Goal: Transaction & Acquisition: Purchase product/service

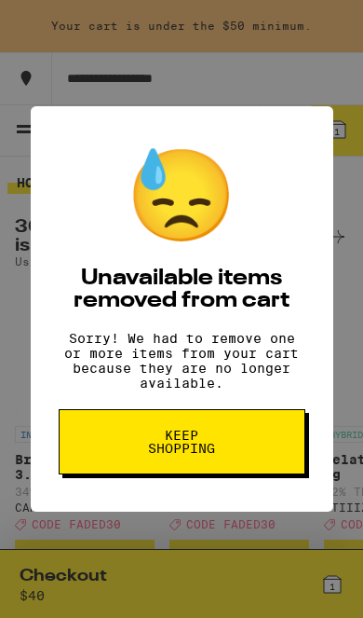
click at [249, 442] on button "Keep Shopping" at bounding box center [182, 441] width 247 height 65
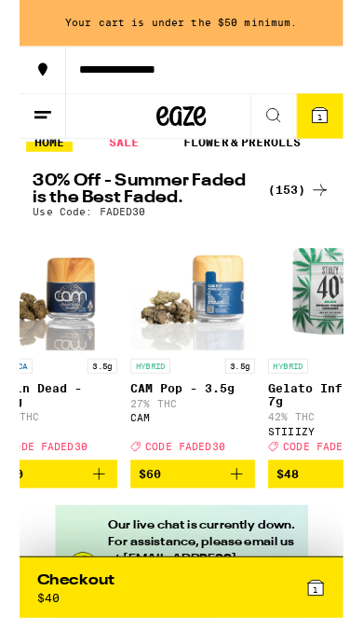
scroll to position [24, 0]
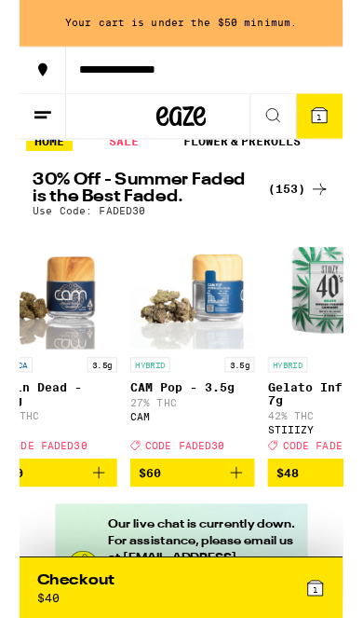
click at [322, 213] on div "(153)" at bounding box center [313, 212] width 69 height 22
click at [316, 213] on div "(153)" at bounding box center [313, 212] width 69 height 22
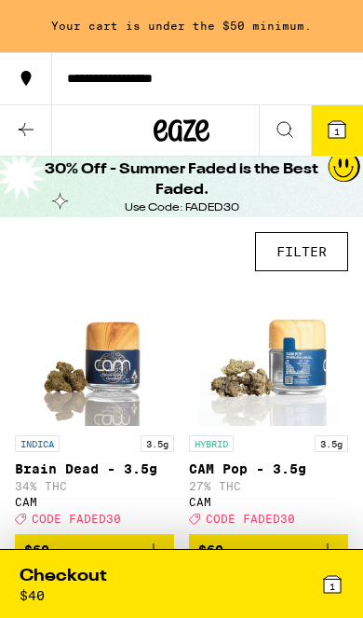
click at [320, 248] on button "FILTER" at bounding box center [301, 251] width 93 height 39
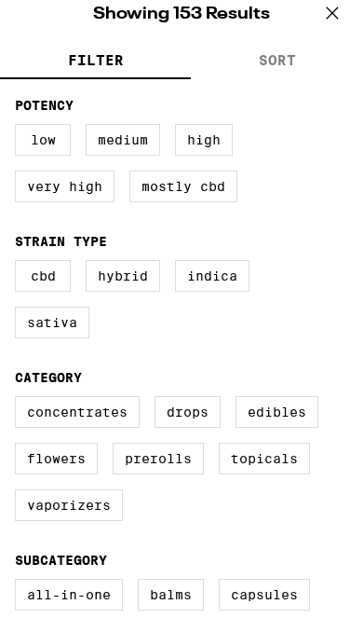
scroll to position [177, 0]
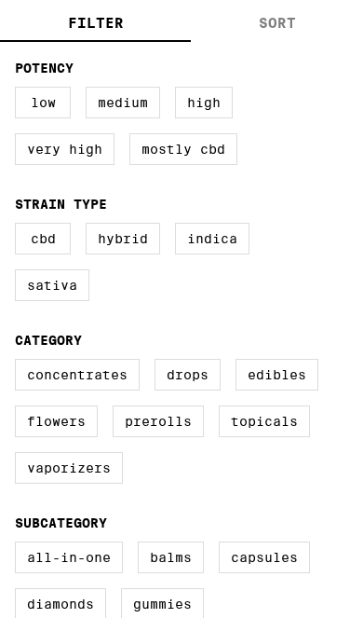
click at [73, 437] on label "Flowers" at bounding box center [56, 421] width 83 height 32
click at [0, 0] on input "Flowers" at bounding box center [0, 0] width 0 height 0
checkbox input "true"
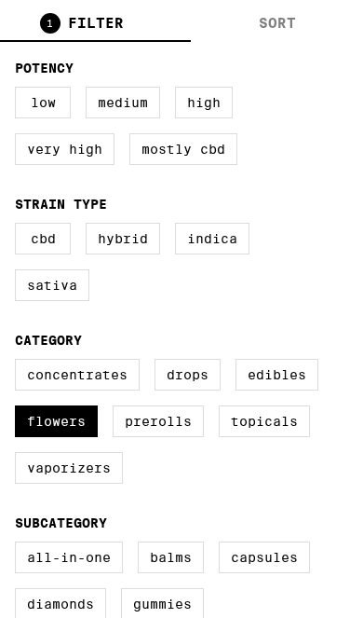
click at [174, 436] on label "Prerolls" at bounding box center [158, 421] width 91 height 32
click at [0, 0] on input "Prerolls" at bounding box center [0, 0] width 0 height 0
checkbox input "true"
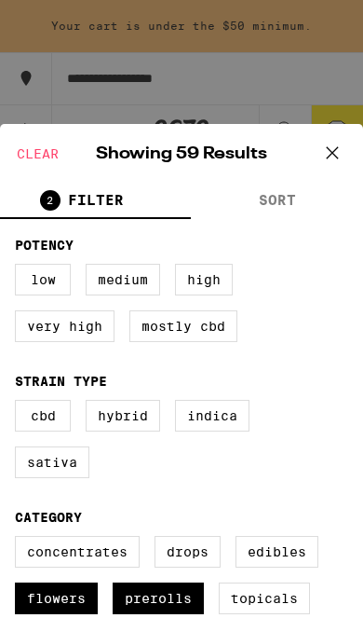
click at [334, 155] on icon at bounding box center [332, 151] width 11 height 11
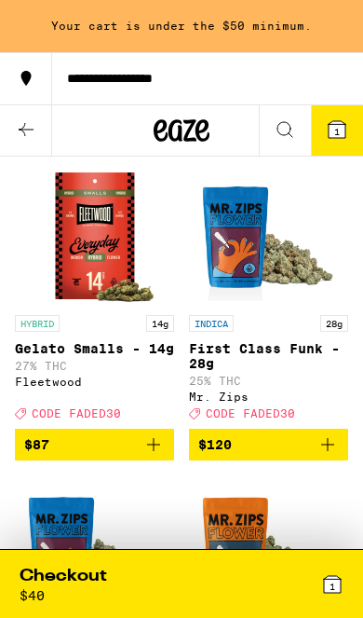
scroll to position [8425, 0]
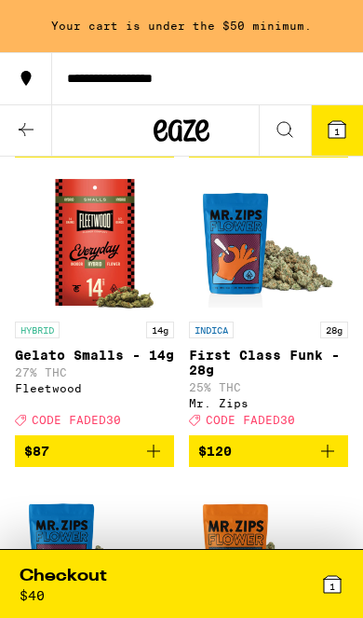
click at [145, 153] on icon "Add to bag" at bounding box center [154, 141] width 22 height 22
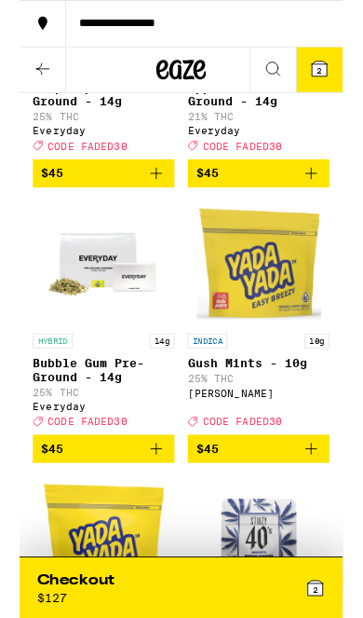
scroll to position [5523, 0]
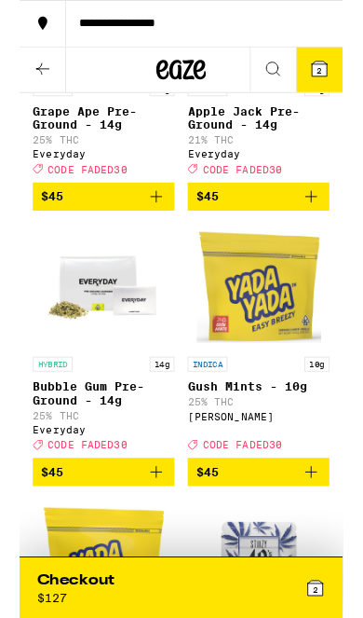
click at [156, 232] on icon "Add to bag" at bounding box center [154, 221] width 22 height 22
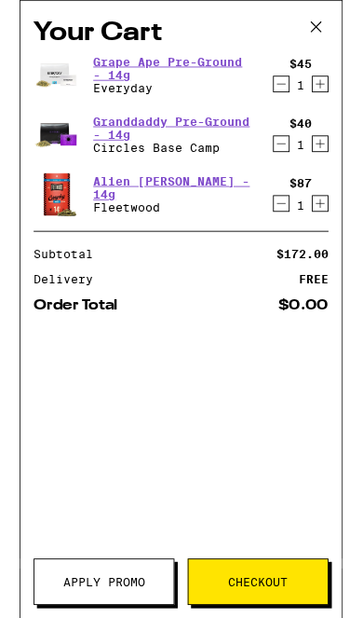
scroll to position [4904, 0]
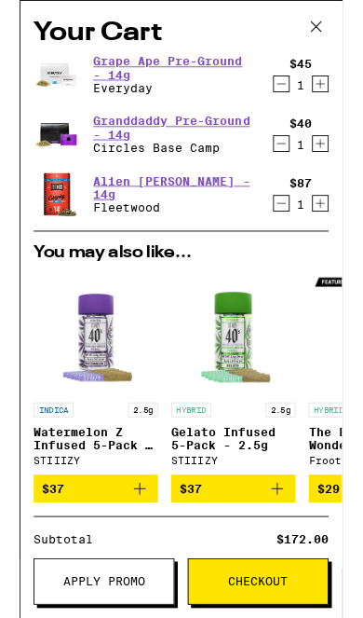
click at [291, 163] on icon "Decrement" at bounding box center [294, 161] width 17 height 22
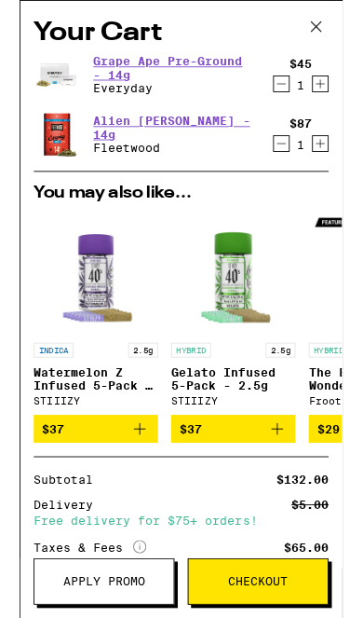
click at [291, 163] on icon "Decrement" at bounding box center [294, 161] width 17 height 22
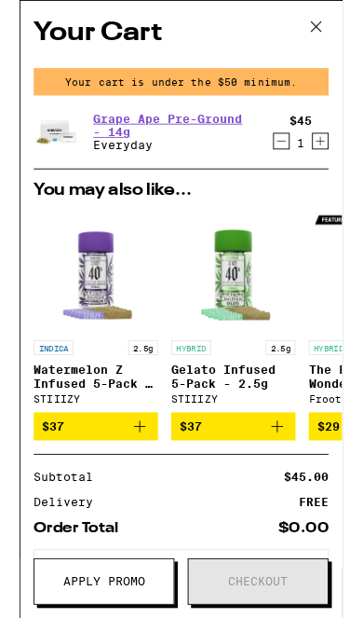
click at [345, 25] on icon at bounding box center [333, 30] width 28 height 28
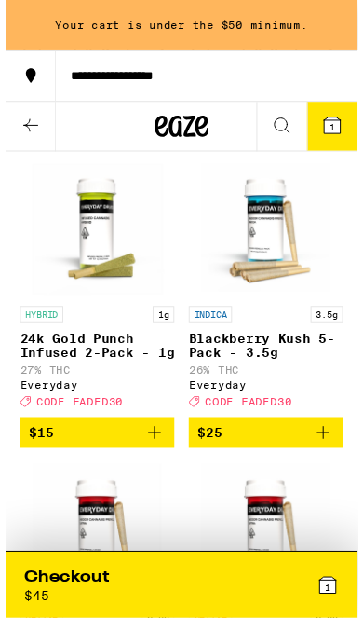
scroll to position [1652, 0]
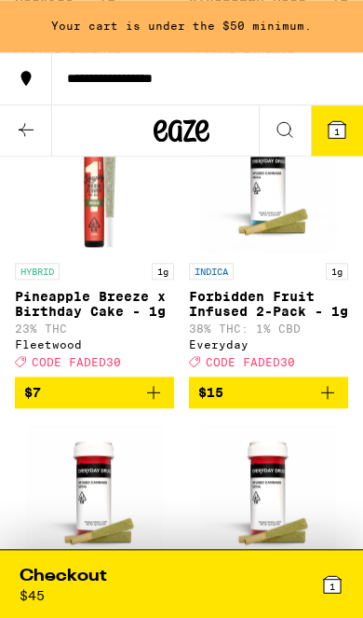
click at [334, 403] on icon "Add to bag" at bounding box center [328, 392] width 22 height 22
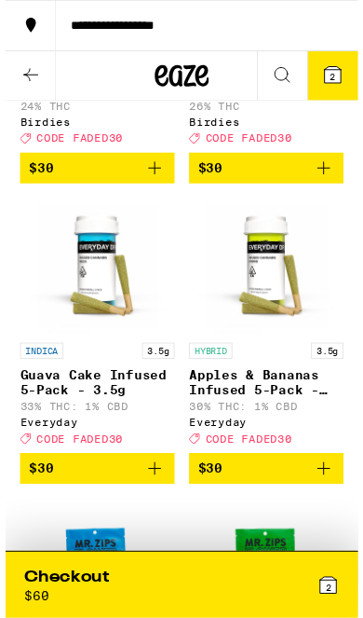
scroll to position [3748, 0]
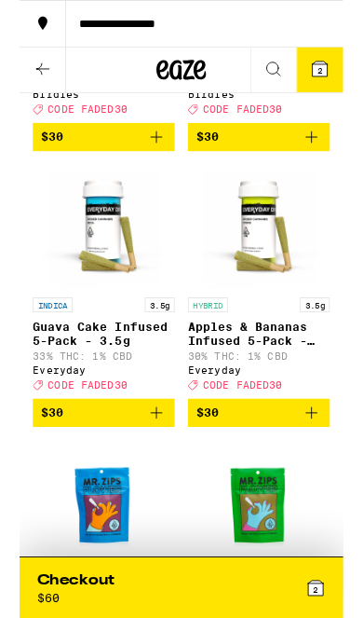
click at [275, 324] on img "Open page for Apples & Bananas Infused 5-Pack - 3.5g from Everyday" at bounding box center [269, 254] width 140 height 140
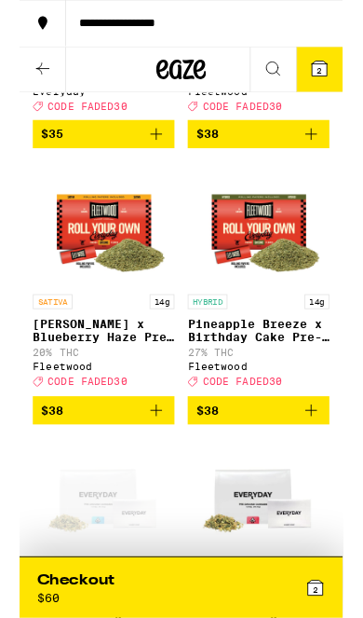
scroll to position [4972, 0]
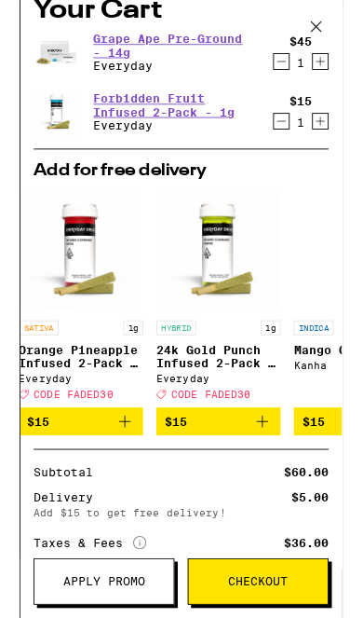
scroll to position [0, 191]
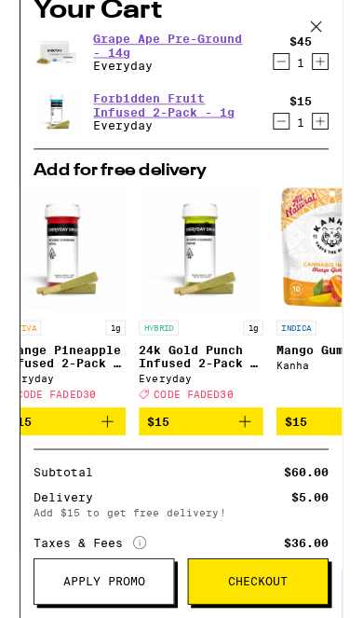
click at [255, 484] on icon "Add to bag" at bounding box center [253, 473] width 22 height 22
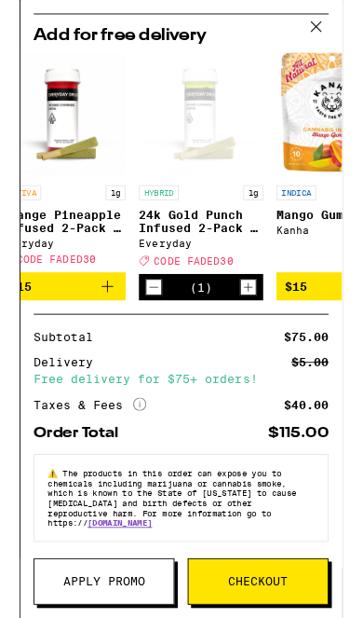
scroll to position [285, 0]
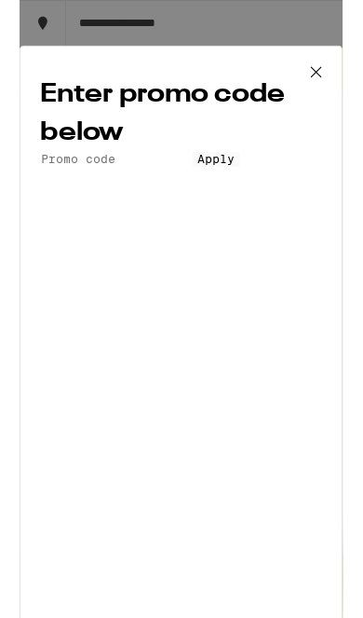
click at [169, 187] on input "Promo Code" at bounding box center [108, 178] width 171 height 17
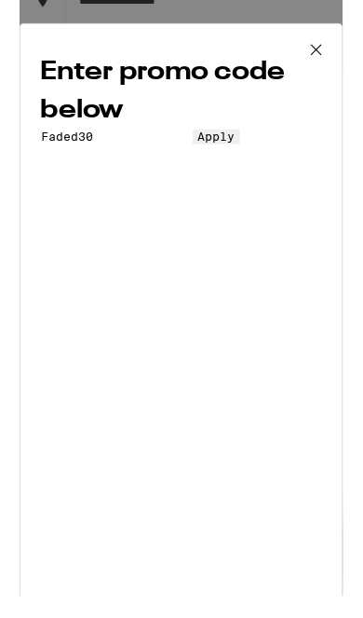
type input "Faded30"
click at [242, 186] on span "Apply" at bounding box center [221, 178] width 42 height 15
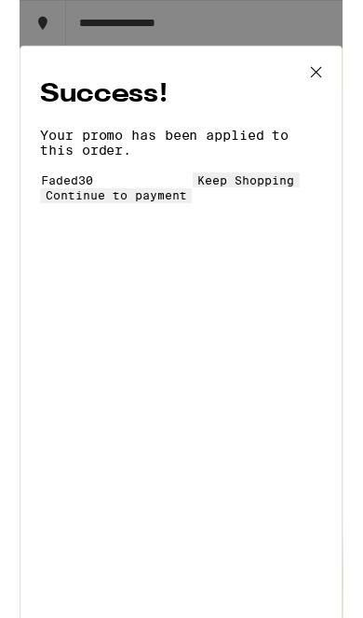
click at [194, 228] on button "Continue to payment" at bounding box center [108, 219] width 170 height 17
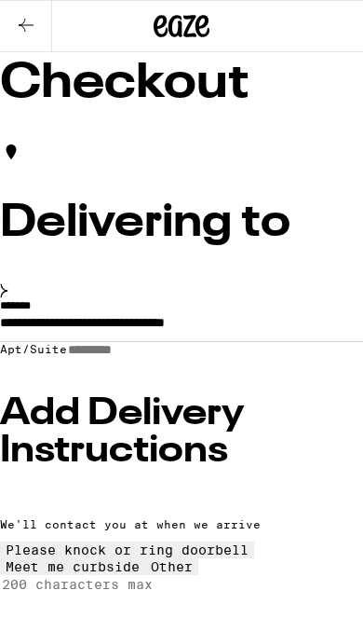
click at [31, 29] on icon at bounding box center [26, 25] width 22 height 22
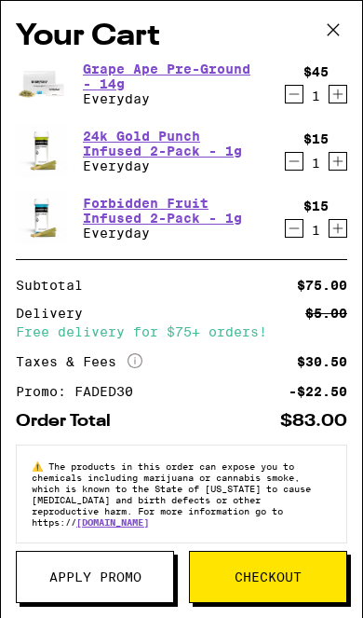
click at [354, 32] on button at bounding box center [334, 31] width 58 height 60
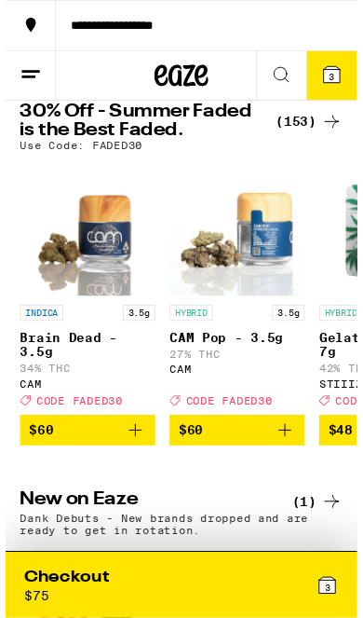
scroll to position [62, 0]
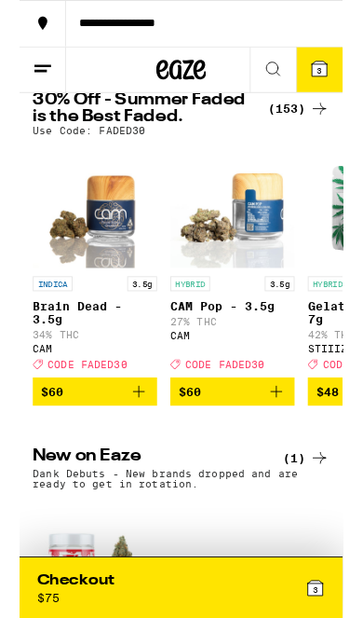
click at [328, 131] on icon at bounding box center [337, 122] width 22 height 22
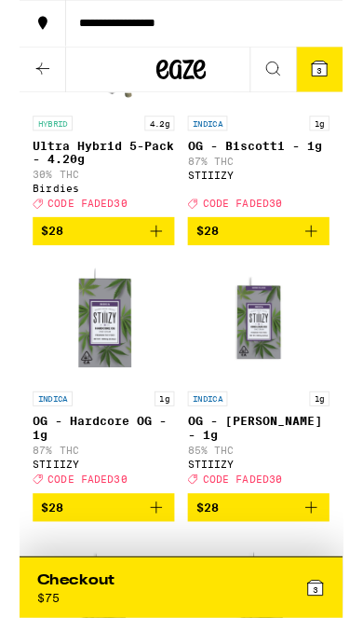
scroll to position [9502, 0]
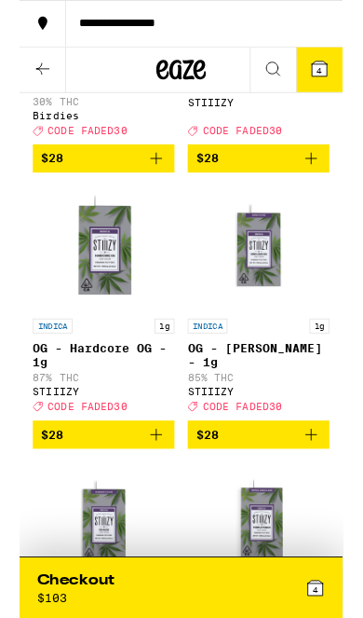
scroll to position [9595, 0]
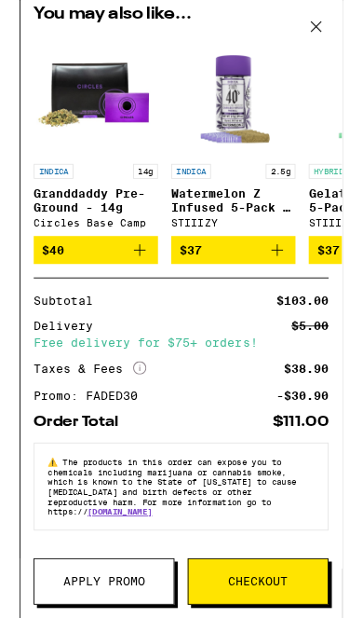
scroll to position [364, 0]
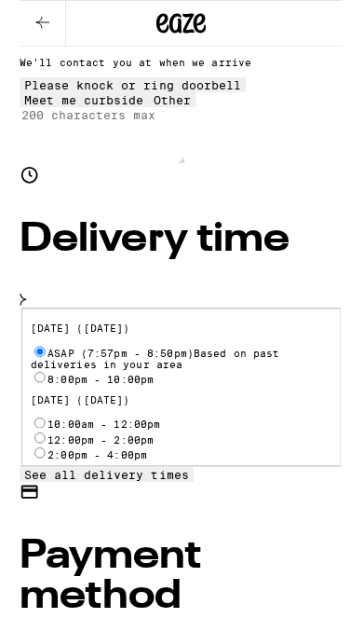
radio input "true"
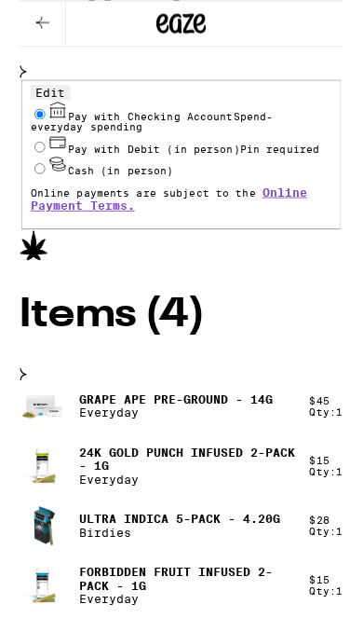
scroll to position [1111, 0]
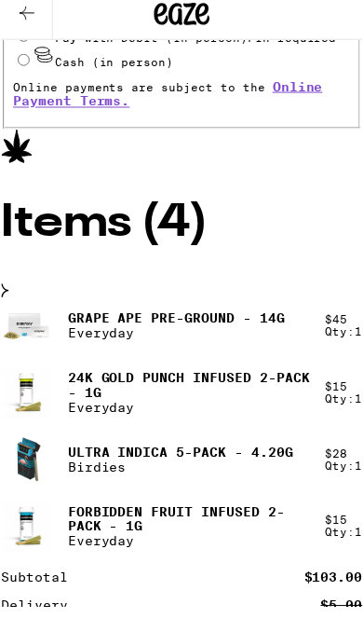
scroll to position [1230, 0]
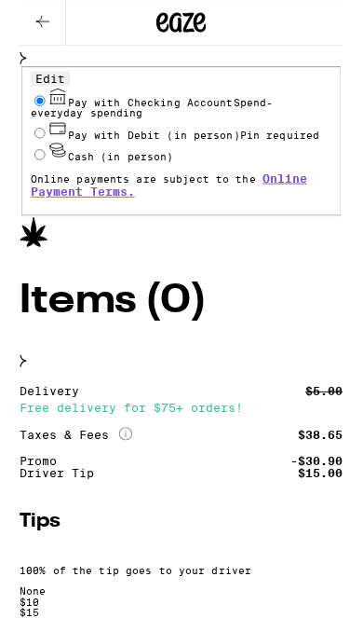
scroll to position [1074, 0]
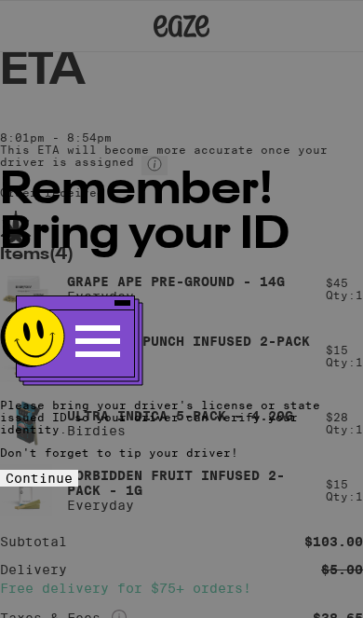
click at [78, 469] on button "Continue" at bounding box center [39, 477] width 78 height 17
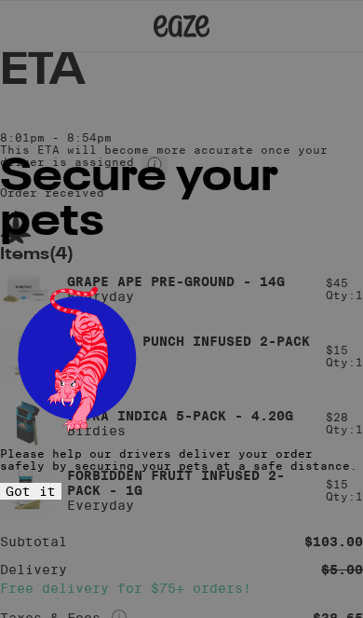
click at [61, 482] on button "Got it" at bounding box center [30, 490] width 61 height 17
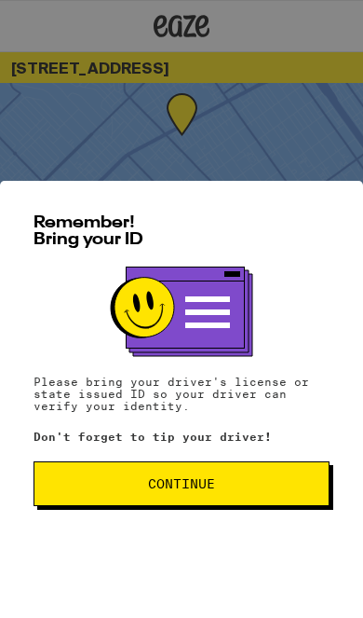
click at [255, 469] on button "Continue" at bounding box center [182, 483] width 296 height 45
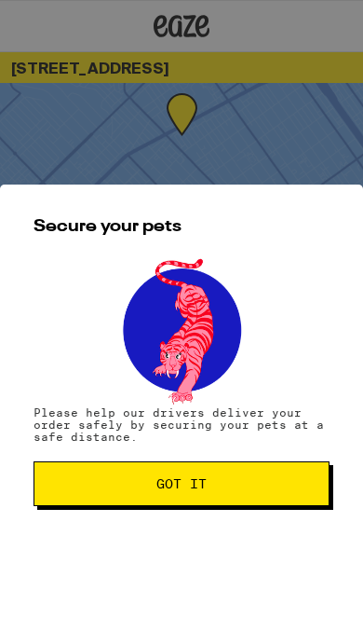
click at [265, 476] on button "Got it" at bounding box center [182, 483] width 296 height 45
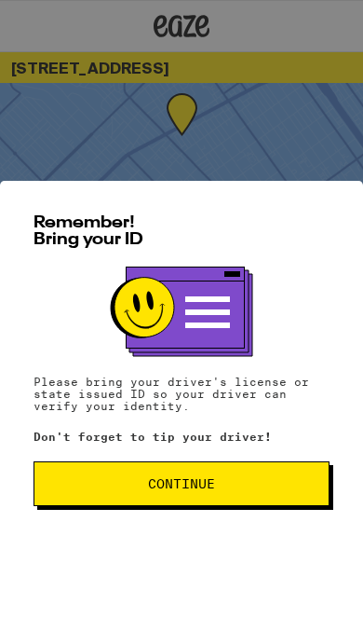
click at [249, 486] on span "Continue" at bounding box center [181, 483] width 265 height 13
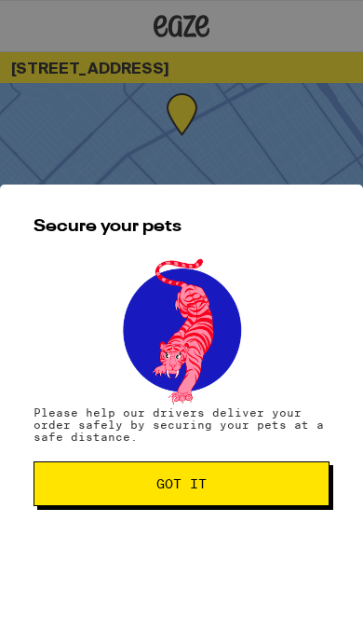
click at [245, 488] on span "Got it" at bounding box center [181, 483] width 265 height 13
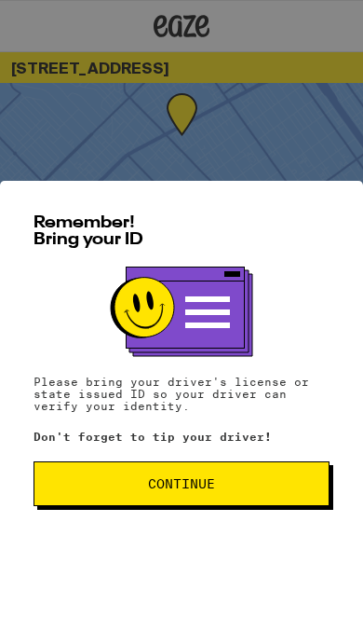
click at [263, 475] on button "Continue" at bounding box center [182, 483] width 296 height 45
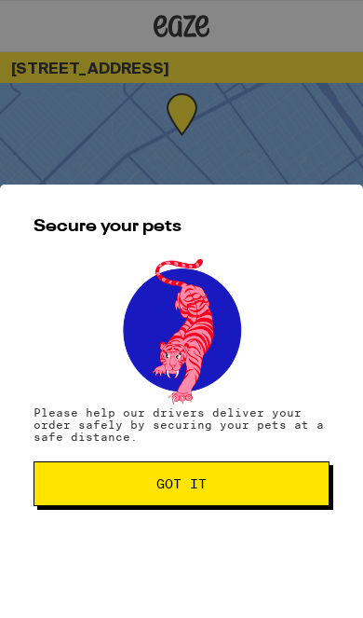
click at [262, 486] on span "Got it" at bounding box center [181, 483] width 265 height 13
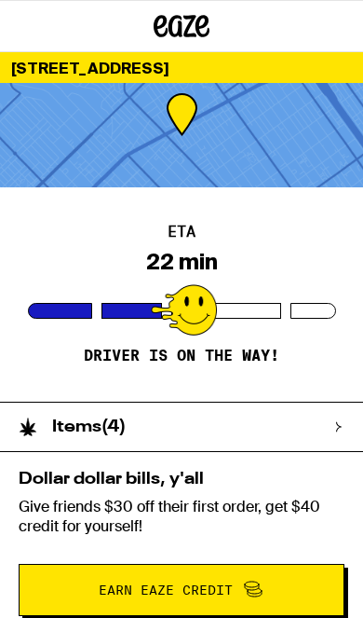
click at [325, 415] on div "Items ( 4 )" at bounding box center [172, 426] width 345 height 48
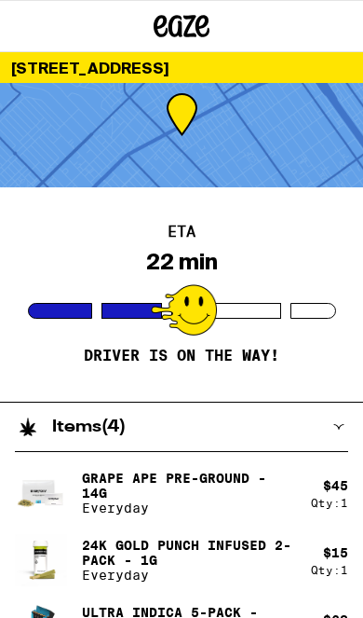
click at [341, 432] on div "Items ( 4 )" at bounding box center [172, 426] width 345 height 48
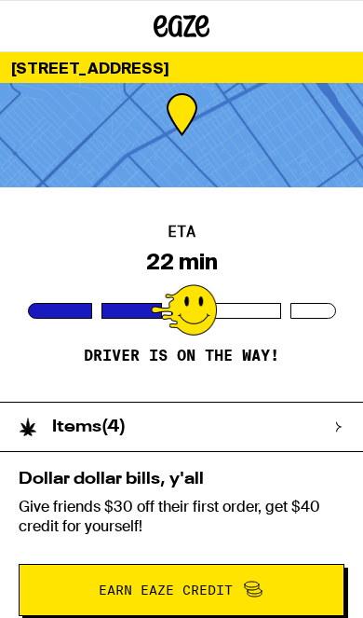
click at [338, 426] on icon at bounding box center [339, 427] width 5 height 10
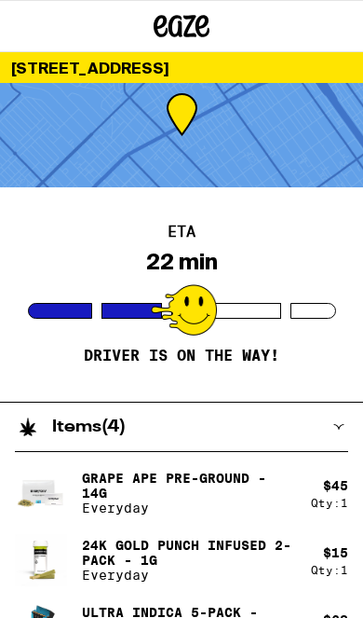
click at [330, 425] on div "Items ( 4 )" at bounding box center [172, 426] width 345 height 48
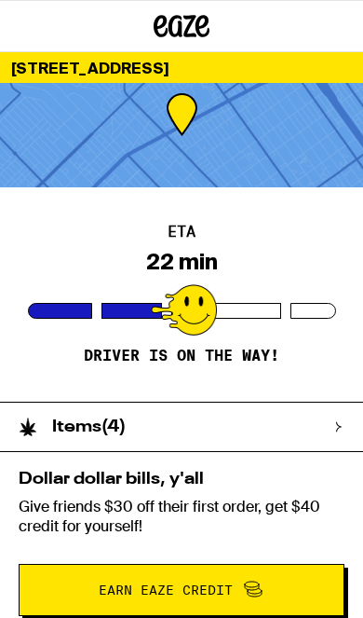
click at [341, 435] on div "Items ( 4 )" at bounding box center [172, 426] width 345 height 48
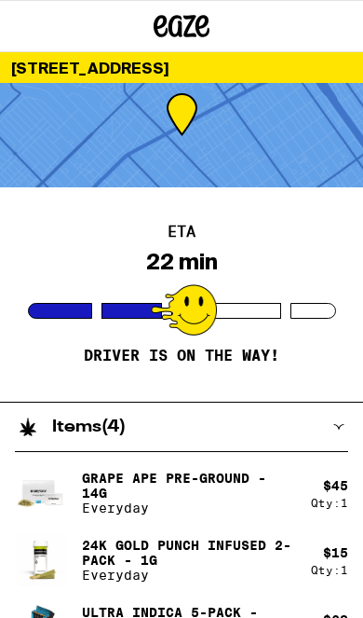
click at [337, 425] on icon at bounding box center [338, 426] width 11 height 11
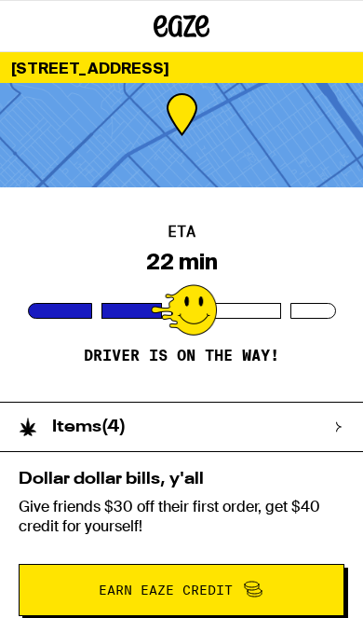
click at [338, 437] on div "Items ( 4 )" at bounding box center [172, 426] width 345 height 48
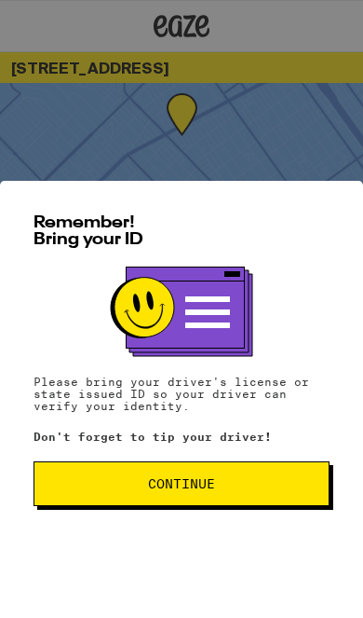
click at [238, 478] on span "Continue" at bounding box center [181, 483] width 265 height 13
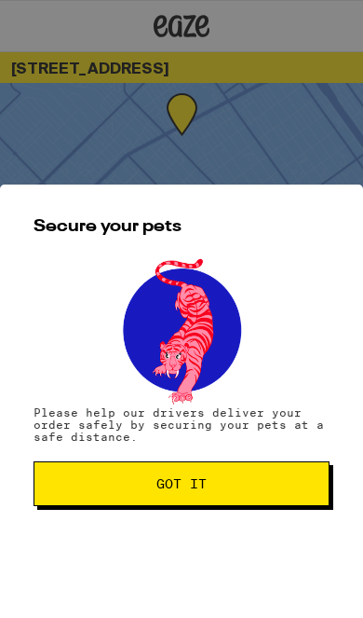
click at [252, 486] on span "Got it" at bounding box center [181, 483] width 265 height 13
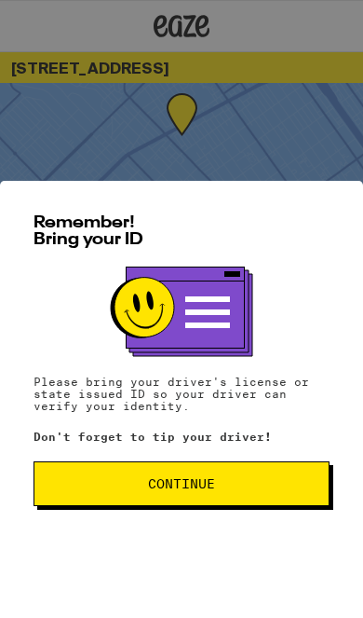
click at [252, 469] on button "Continue" at bounding box center [182, 483] width 296 height 45
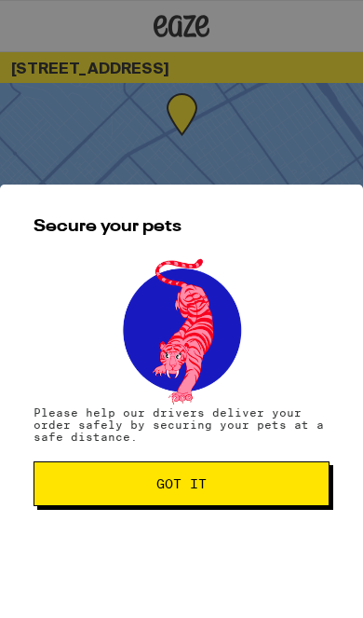
click at [254, 487] on span "Got it" at bounding box center [181, 483] width 265 height 13
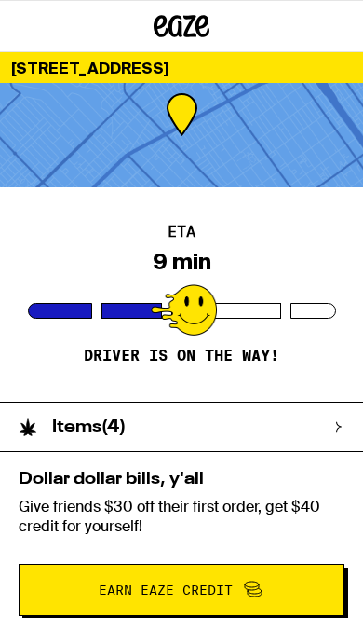
click at [300, 419] on div "Items ( 4 )" at bounding box center [172, 426] width 345 height 48
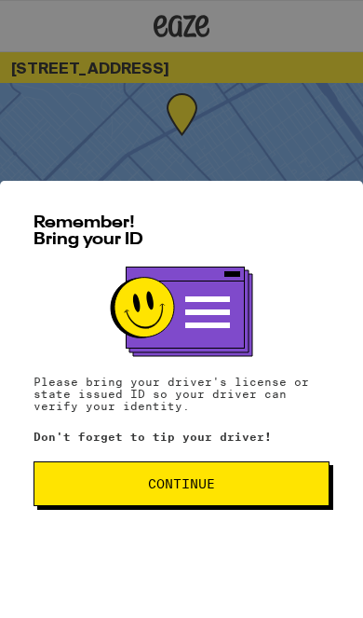
click at [252, 469] on button "Continue" at bounding box center [182, 483] width 296 height 45
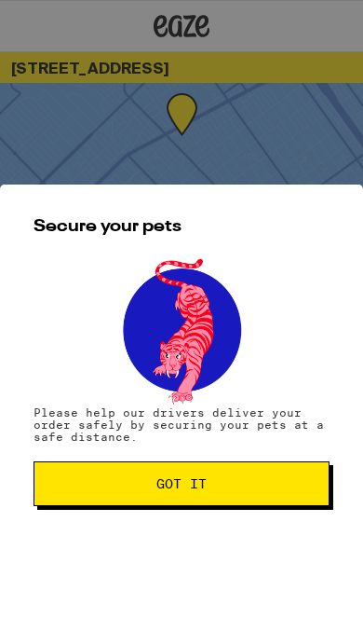
click at [253, 478] on span "Got it" at bounding box center [181, 483] width 265 height 13
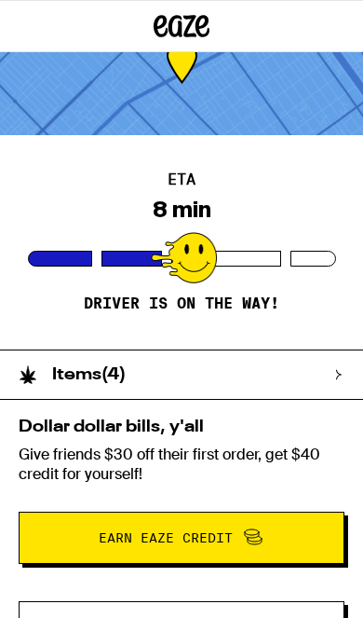
click at [323, 374] on div "Items ( 4 )" at bounding box center [172, 374] width 345 height 48
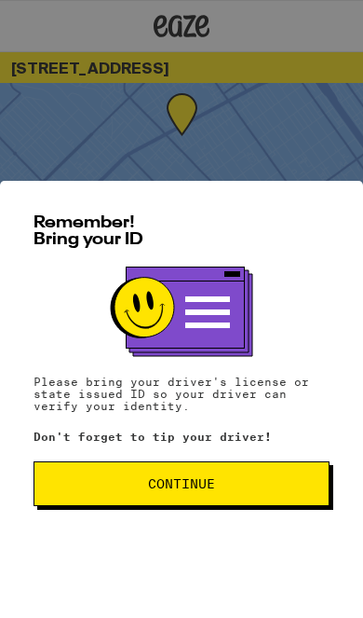
click at [234, 497] on button "Continue" at bounding box center [182, 483] width 296 height 45
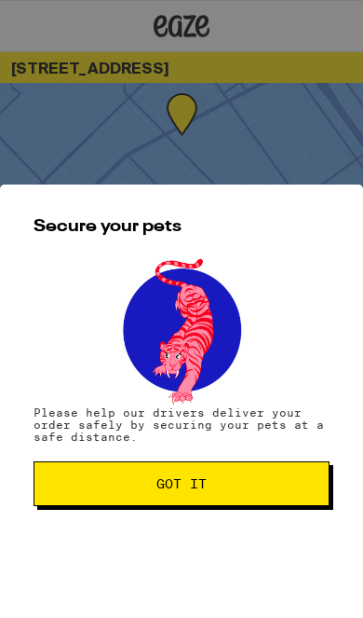
click at [232, 484] on span "Got it" at bounding box center [181, 483] width 265 height 13
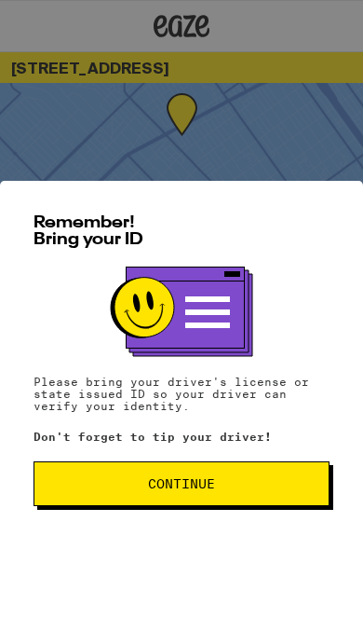
click at [244, 496] on button "Continue" at bounding box center [182, 483] width 296 height 45
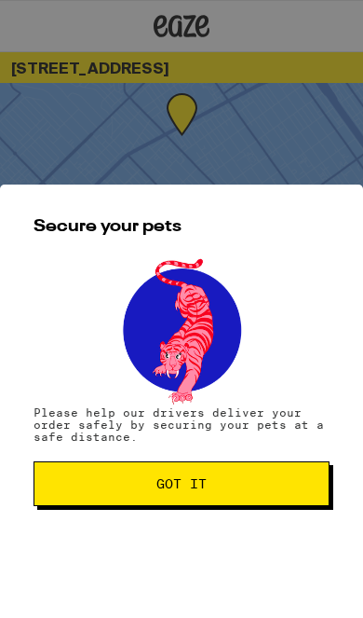
click at [238, 471] on button "Got it" at bounding box center [182, 483] width 296 height 45
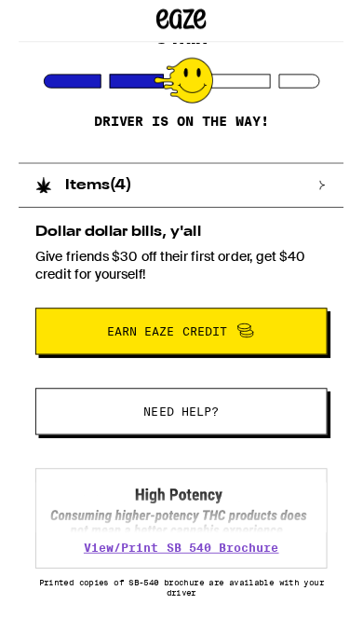
scroll to position [218, 0]
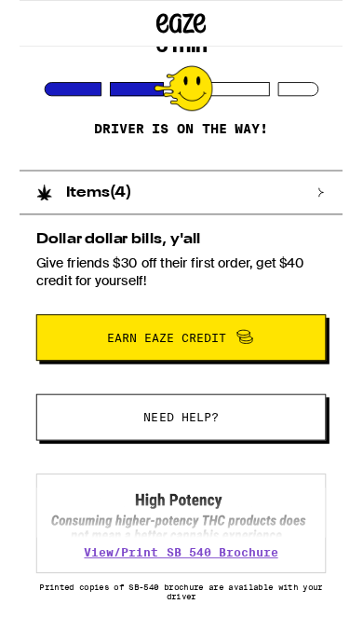
click at [326, 218] on div "Items ( 4 )" at bounding box center [172, 216] width 345 height 48
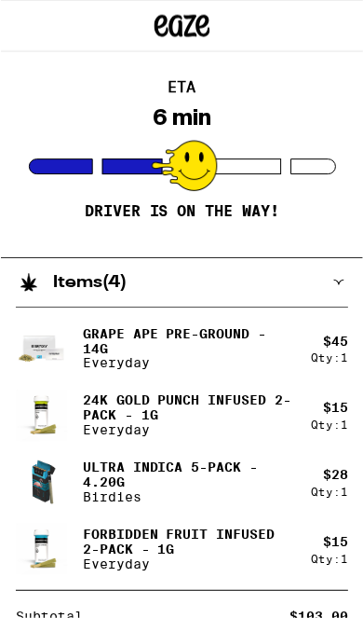
scroll to position [0, 0]
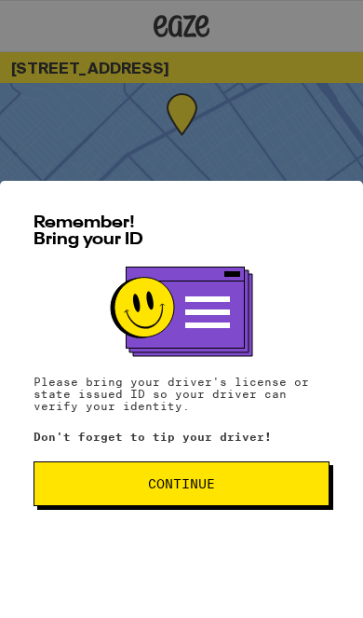
click at [228, 496] on button "Continue" at bounding box center [182, 483] width 296 height 45
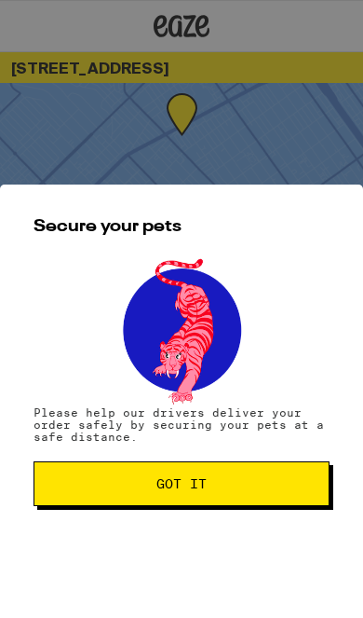
click at [234, 489] on span "Got it" at bounding box center [181, 483] width 265 height 13
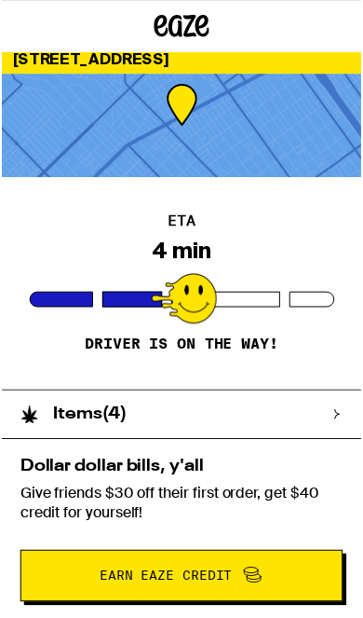
scroll to position [15, 0]
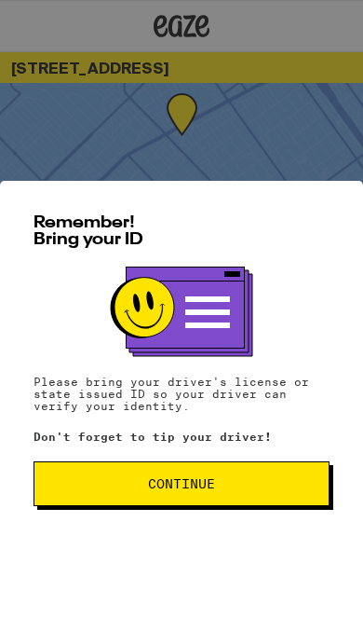
scroll to position [15, 0]
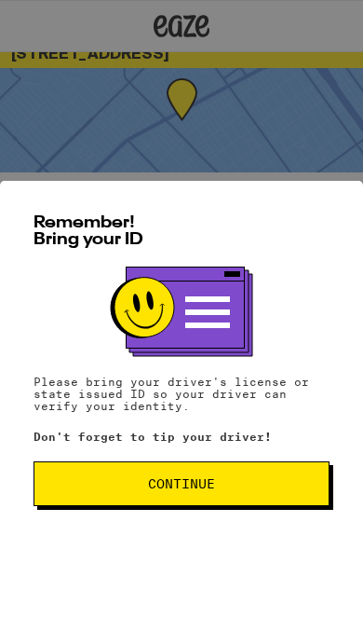
click at [235, 485] on span "Continue" at bounding box center [181, 483] width 265 height 13
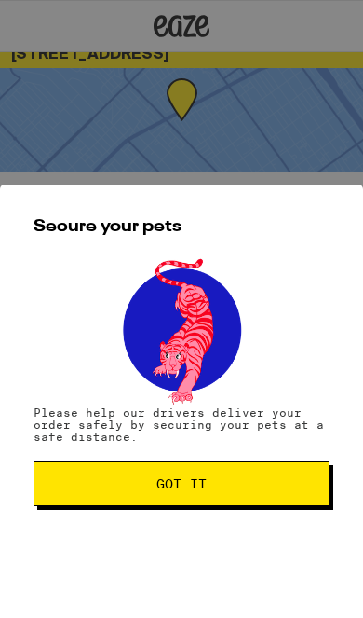
click at [235, 485] on span "Got it" at bounding box center [181, 483] width 265 height 13
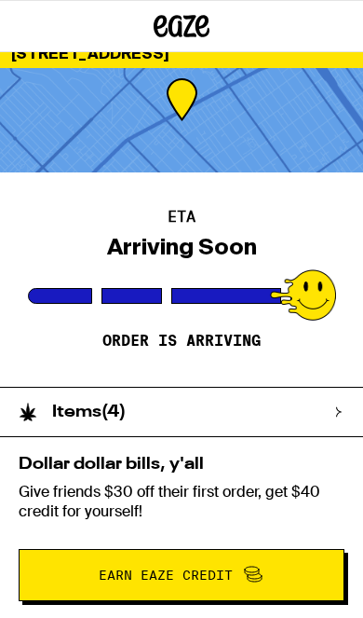
scroll to position [0, 0]
